Goal: Check status

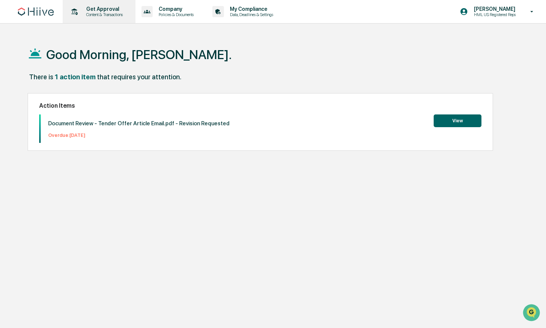
click at [100, 15] on p "Content & Transactions" at bounding box center [103, 14] width 46 height 5
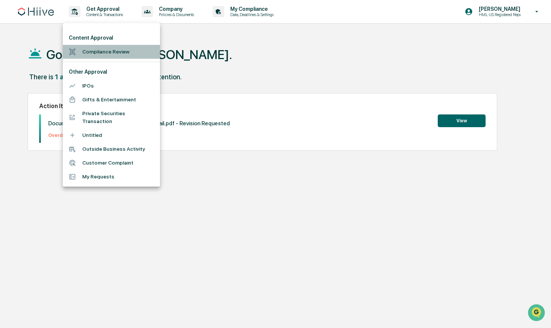
click at [108, 52] on li "Compliance Review" at bounding box center [111, 52] width 97 height 14
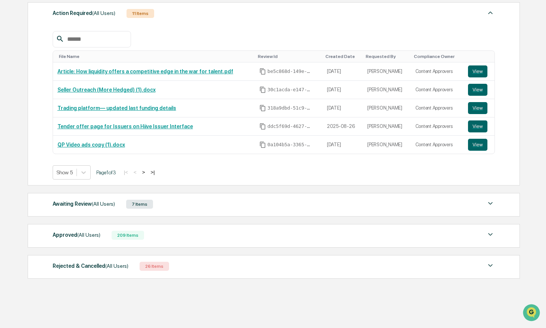
scroll to position [113, 0]
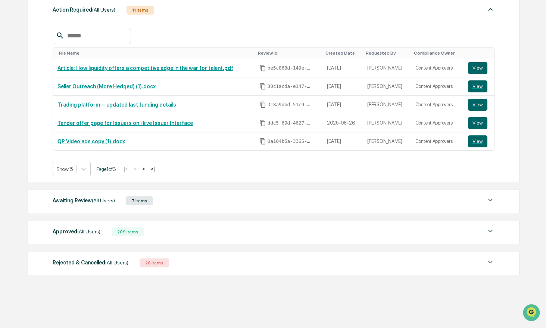
click at [93, 235] on div "Approved (All Users)" at bounding box center [77, 231] width 48 height 10
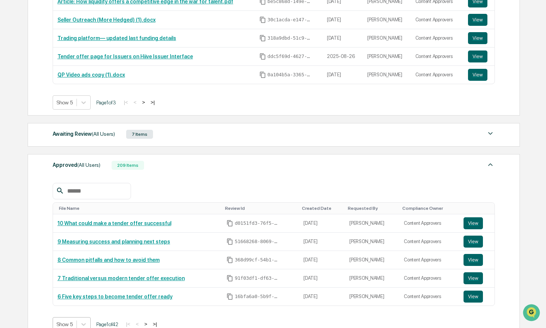
scroll to position [227, 0]
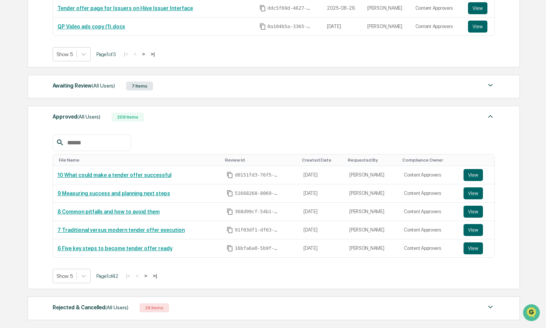
click at [159, 275] on button ">|" at bounding box center [155, 275] width 9 height 6
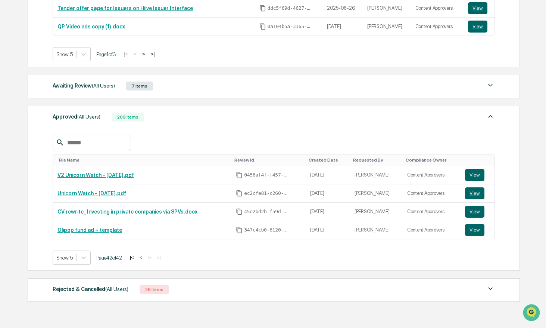
click at [136, 257] on button "|<" at bounding box center [132, 257] width 9 height 6
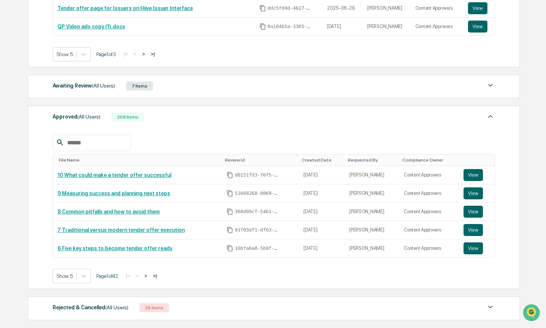
click at [150, 276] on button ">" at bounding box center [145, 275] width 7 height 6
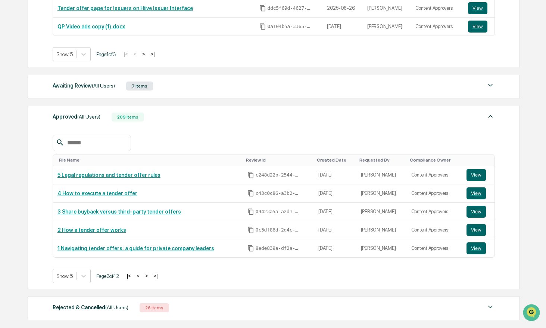
click at [142, 276] on button "<" at bounding box center [137, 275] width 7 height 6
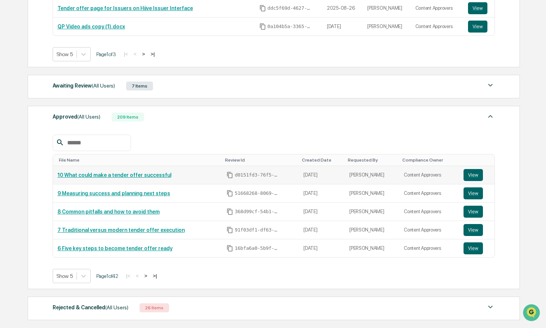
click at [154, 176] on link "10 What could make a tender offer successful" at bounding box center [115, 175] width 114 height 6
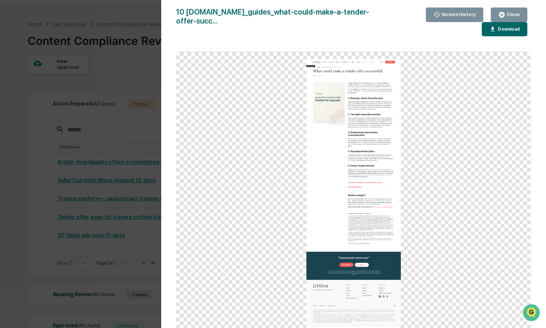
scroll to position [0, 0]
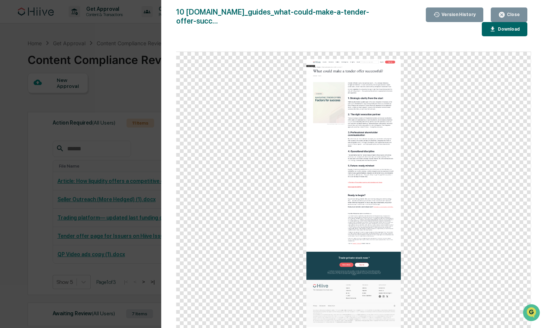
click at [115, 100] on div "Version History [DATE] 11:11 PM [PERSON_NAME] 10 [DOMAIN_NAME]_guides_what-coul…" at bounding box center [273, 164] width 546 height 328
